Goal: Task Accomplishment & Management: Manage account settings

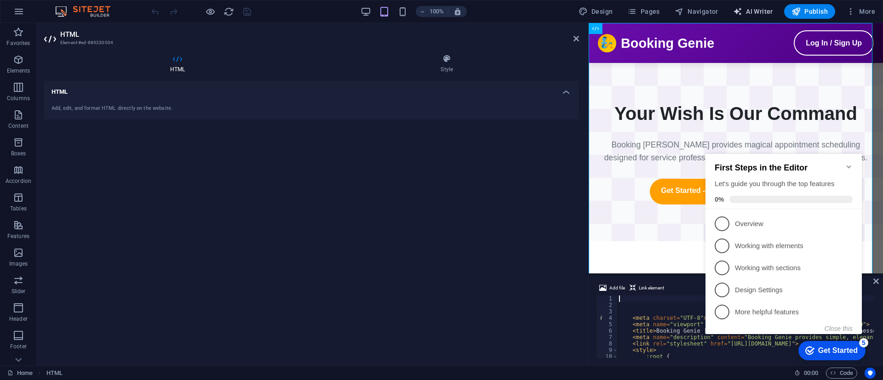
click at [754, 7] on span "AI Writer" at bounding box center [753, 11] width 40 height 9
select select "English"
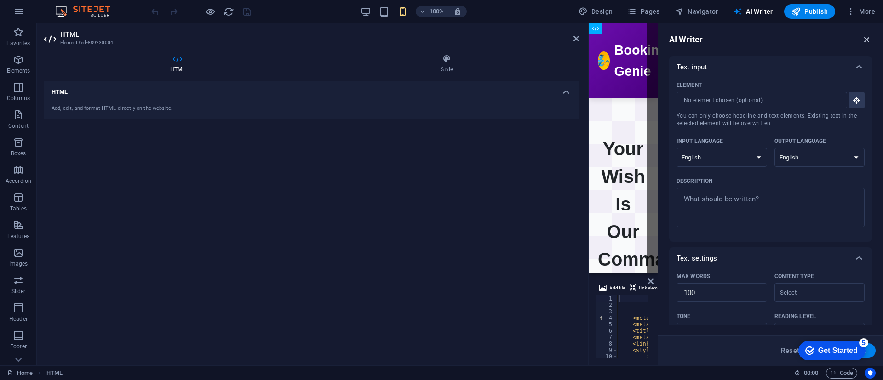
click at [863, 37] on icon "button" at bounding box center [867, 39] width 10 height 10
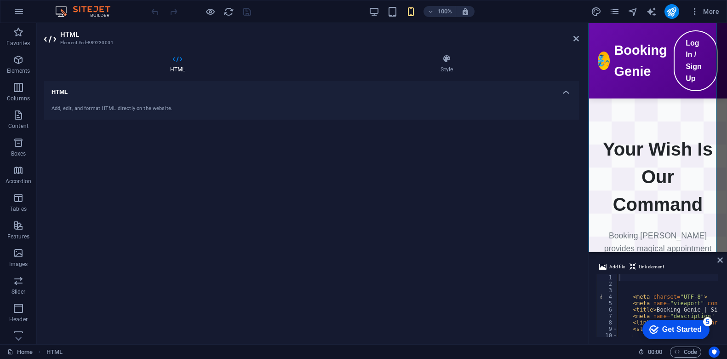
scroll to position [191, 0]
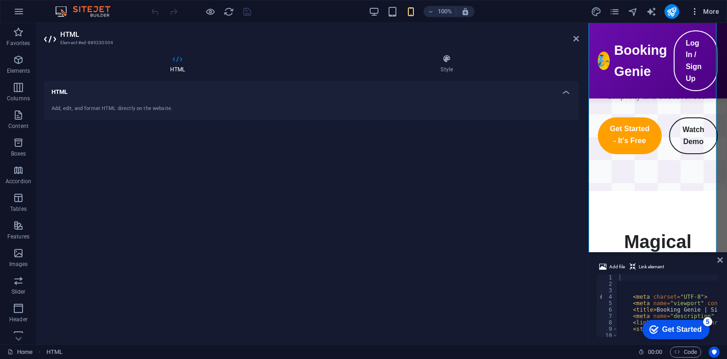
click at [694, 11] on icon "button" at bounding box center [694, 11] width 9 height 9
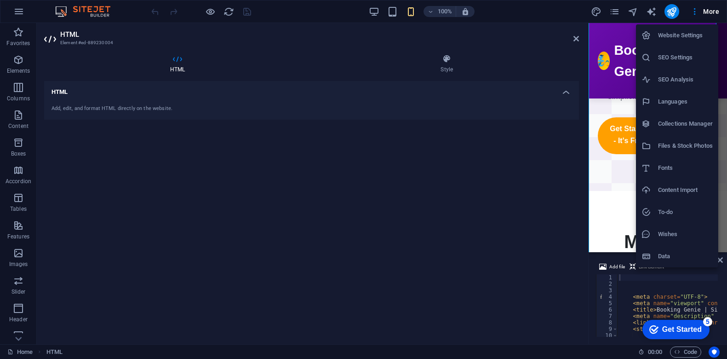
click at [682, 61] on h6 "SEO Settings" at bounding box center [685, 57] width 55 height 11
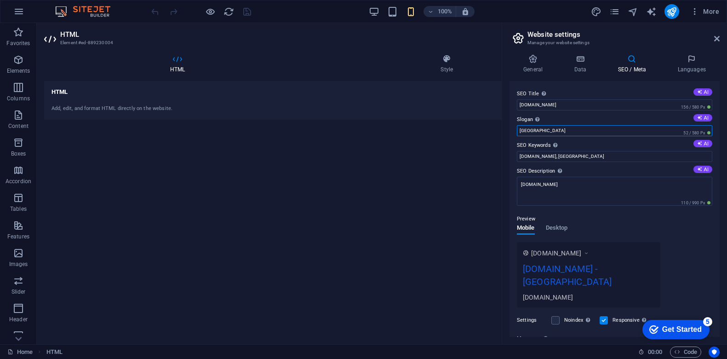
click at [567, 126] on input "[GEOGRAPHIC_DATA]" at bounding box center [614, 130] width 195 height 11
paste input "Schedule Meetings Smarter Booking Genie is your intelligent assistant for seaml…"
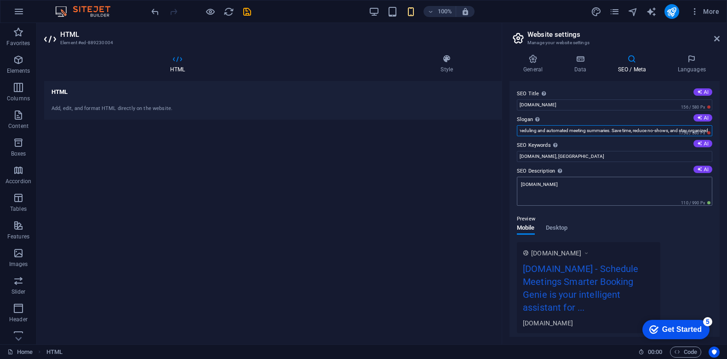
type input "Schedule Meetings Smarter Booking Genie is your intelligent assistant for seaml…"
click at [587, 182] on textarea "[DOMAIN_NAME]" at bounding box center [614, 191] width 195 height 29
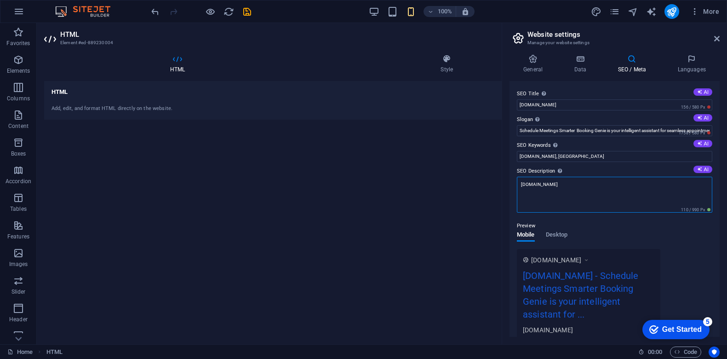
click at [587, 182] on textarea "[DOMAIN_NAME]" at bounding box center [614, 195] width 195 height 36
paste textarea "Schedule Meetings Smarter Booking [PERSON_NAME] is your intelligent assistant f…"
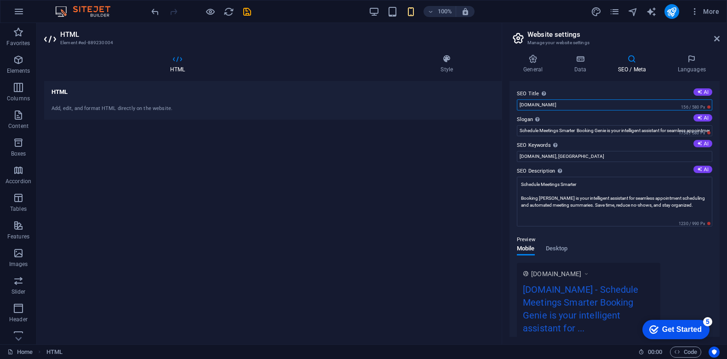
click at [566, 105] on input "[DOMAIN_NAME]" at bounding box center [614, 104] width 195 height 11
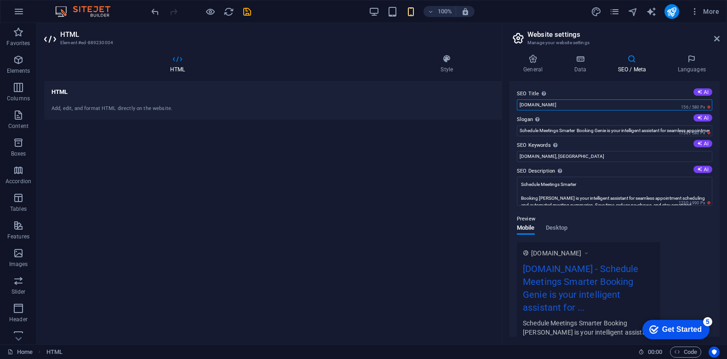
click at [566, 105] on input "[DOMAIN_NAME]" at bounding box center [614, 104] width 195 height 11
click at [525, 189] on textarea "Schedule Meetings Smarter Booking [PERSON_NAME] is your intelligent assistant f…" at bounding box center [614, 191] width 195 height 29
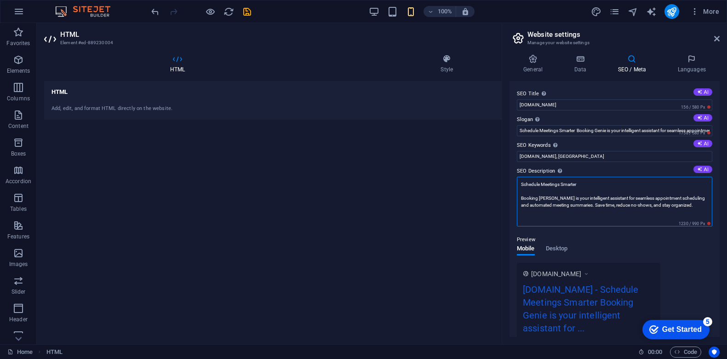
click at [525, 189] on textarea "Schedule Meetings Smarter Booking [PERSON_NAME] is your intelligent assistant f…" at bounding box center [614, 202] width 195 height 50
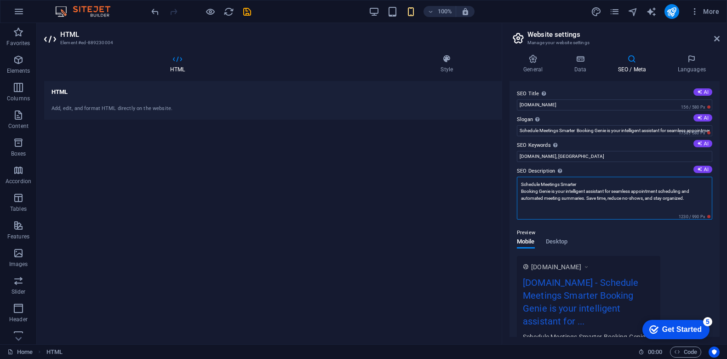
paste textarea "[DOMAIN_NAME]"
type textarea "[DOMAIN_NAME] Schedule Meetings Smarter Booking Genie is your intelligent assis…"
click at [567, 132] on input "Schedule Meetings Smarter Booking Genie is your intelligent assistant for seaml…" at bounding box center [614, 130] width 195 height 11
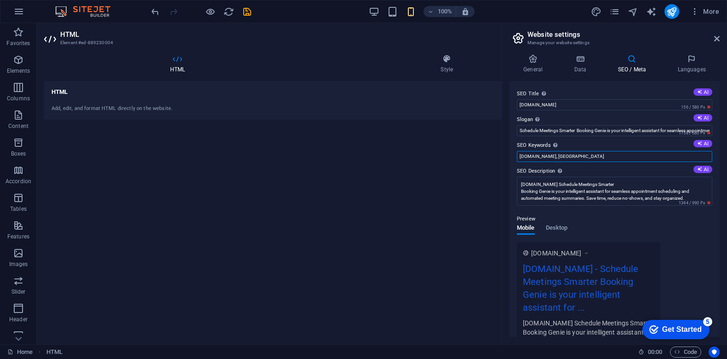
click at [580, 156] on input "[DOMAIN_NAME], [GEOGRAPHIC_DATA]" at bounding box center [614, 156] width 195 height 11
type input "[DOMAIN_NAME],"
click at [675, 9] on icon "publish" at bounding box center [671, 11] width 11 height 11
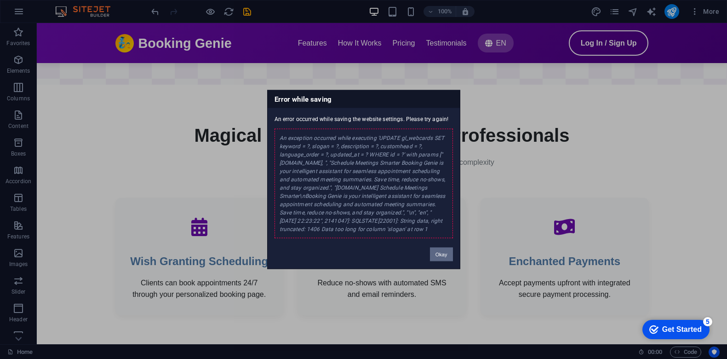
click at [443, 247] on button "Okay" at bounding box center [441, 254] width 23 height 14
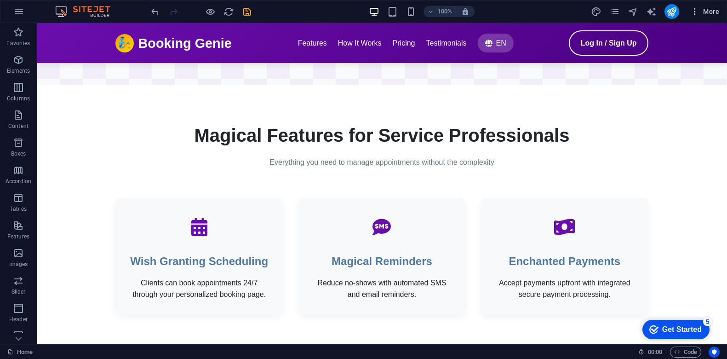
click at [697, 11] on icon "button" at bounding box center [694, 11] width 9 height 9
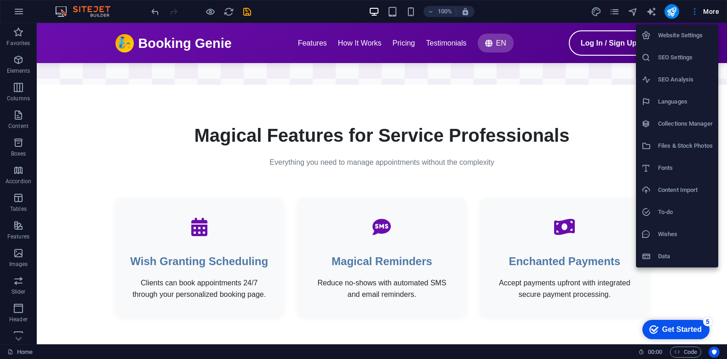
click at [691, 52] on h6 "SEO Settings" at bounding box center [685, 57] width 55 height 11
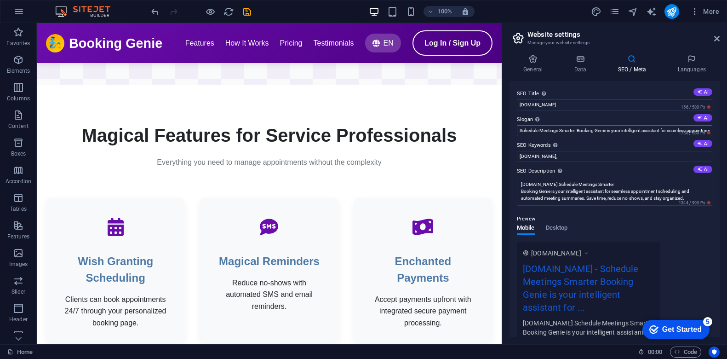
click at [633, 127] on input "Schedule Meetings Smarter Booking Genie is your intelligent assistant for seaml…" at bounding box center [614, 130] width 195 height 11
type input "Schedule Meetings Smarter Booking Genie is your intelligent assistant for seaml…"
click at [670, 14] on icon "publish" at bounding box center [671, 11] width 11 height 11
